Goal: Find specific page/section: Find specific page/section

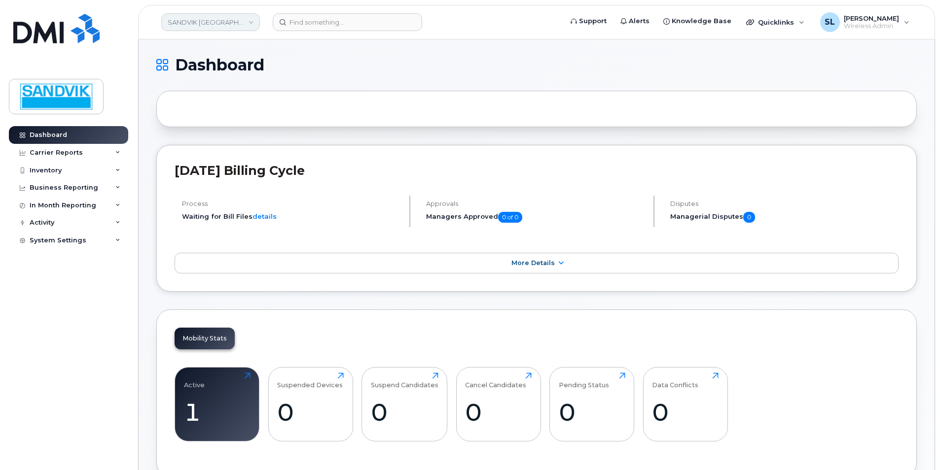
click at [233, 29] on link "SANDVIK CANADA" at bounding box center [210, 22] width 99 height 18
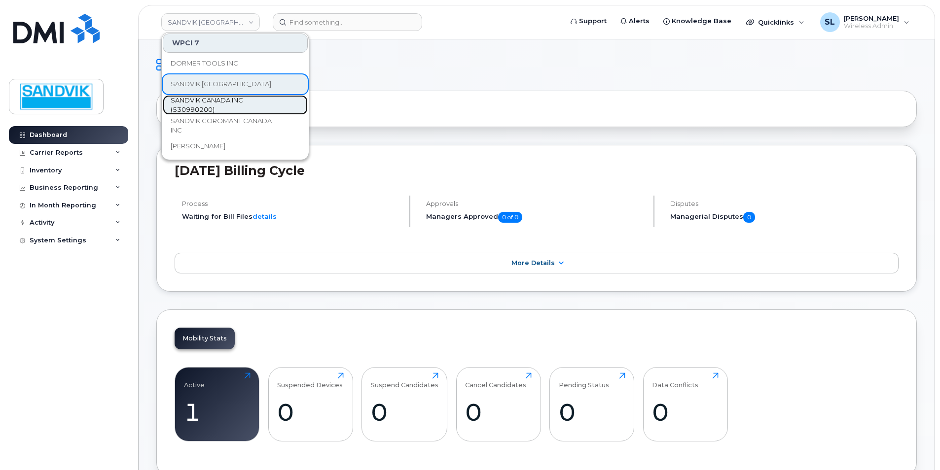
click at [221, 103] on span "SANDVIK CANADA INC (530990200)" at bounding box center [227, 105] width 113 height 19
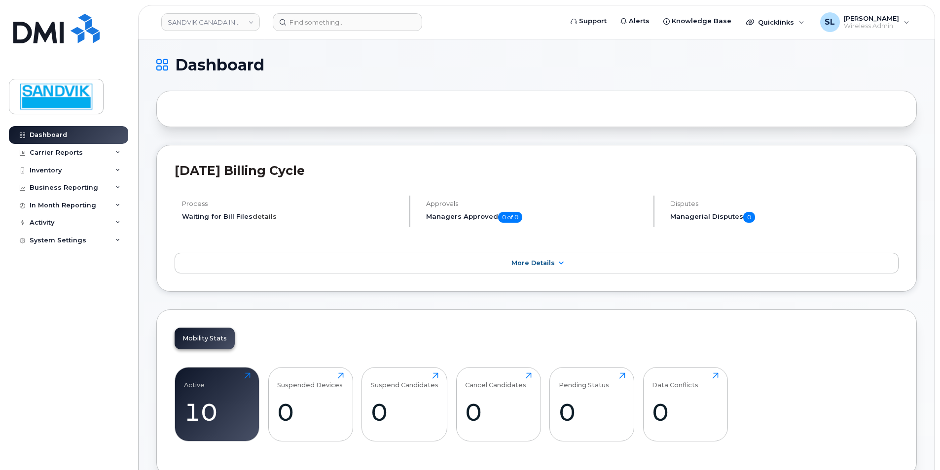
click at [269, 218] on link "details" at bounding box center [264, 216] width 24 height 8
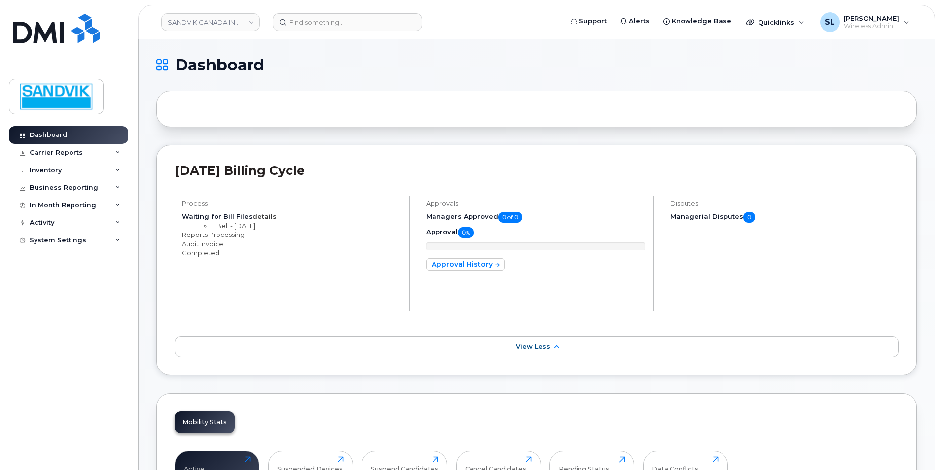
click at [269, 217] on link "details" at bounding box center [264, 216] width 24 height 8
click at [72, 149] on div "Carrier Reports" at bounding box center [56, 153] width 53 height 8
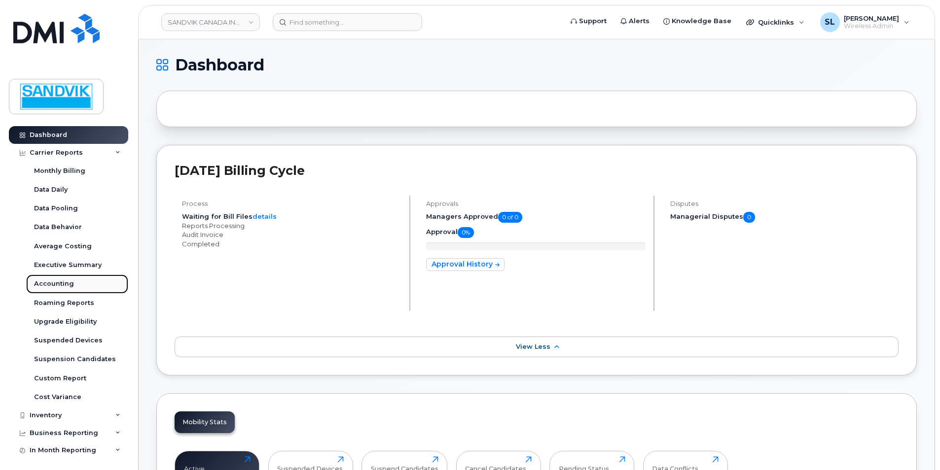
click at [55, 286] on div "Accounting" at bounding box center [54, 284] width 40 height 9
